Goal: Find specific page/section: Find specific page/section

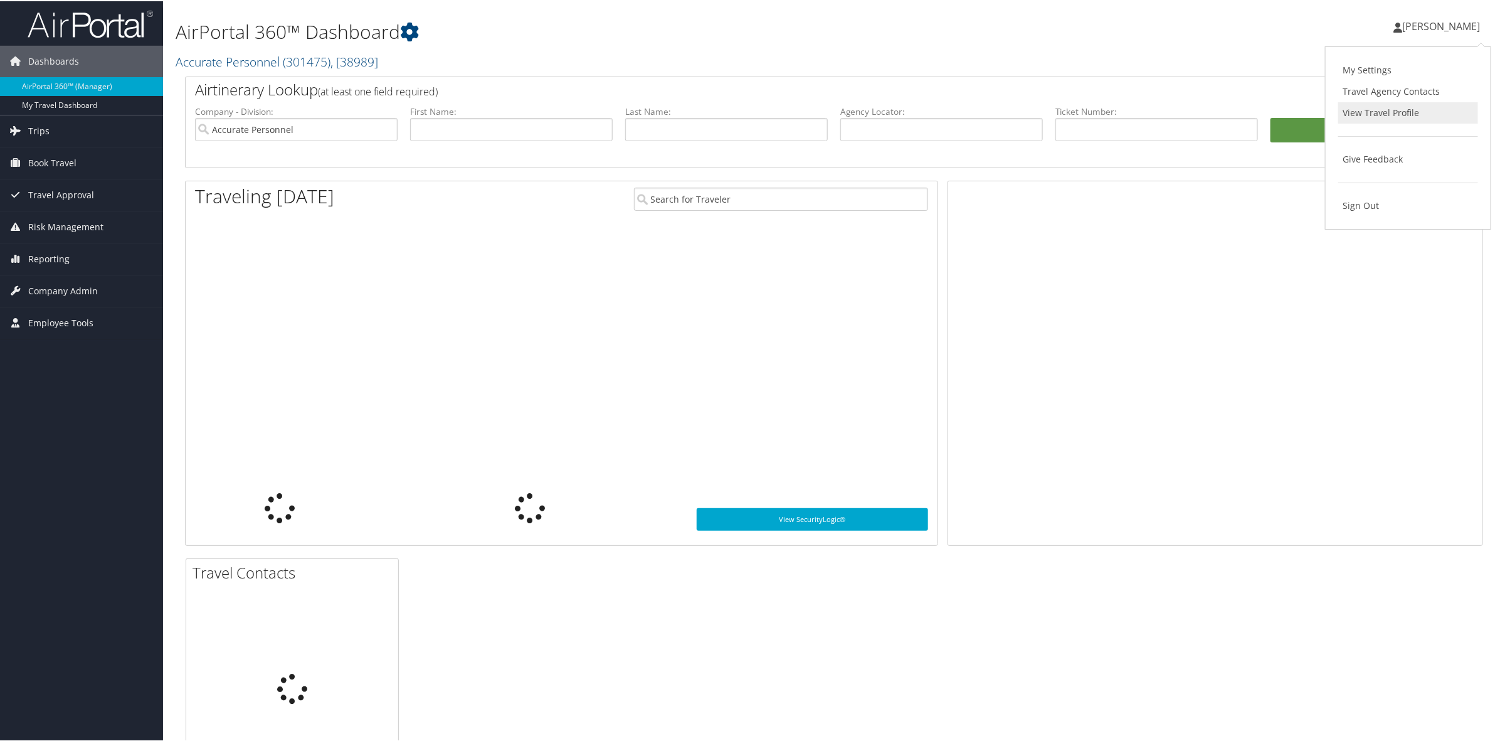
click at [1369, 119] on link "View Travel Profile" at bounding box center [1408, 111] width 140 height 21
